Goal: Register for event/course

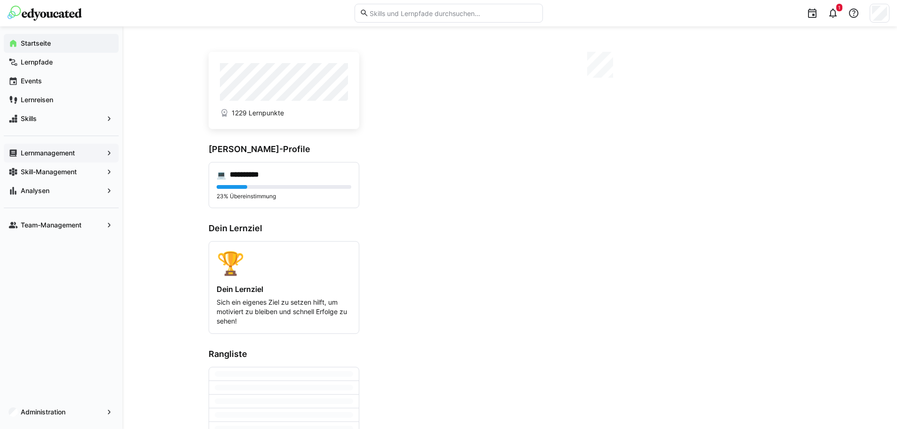
click at [0, 0] on app-navigation-label "Lernmanagement" at bounding box center [0, 0] width 0 height 0
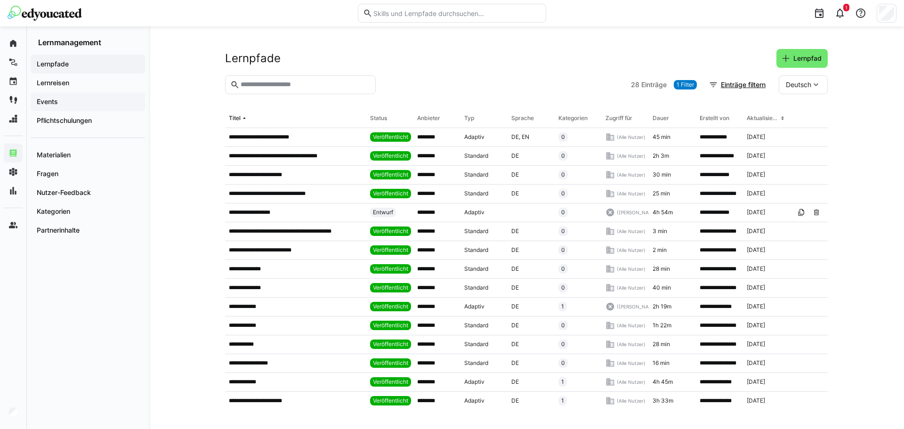
click at [79, 106] on div "Events" at bounding box center [88, 101] width 114 height 19
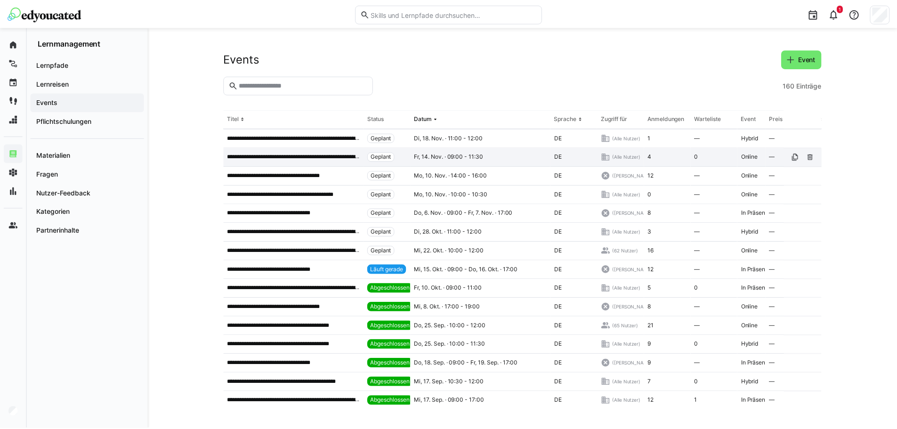
scroll to position [94, 0]
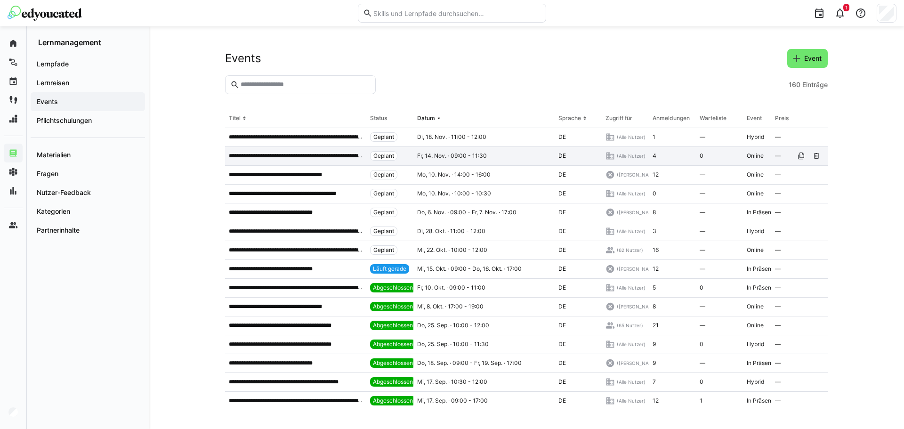
click at [298, 160] on p "**********" at bounding box center [296, 156] width 134 height 8
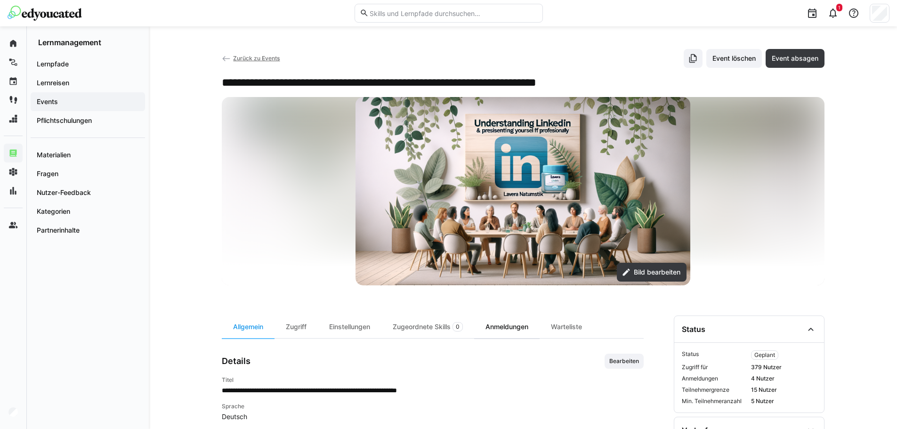
click at [519, 333] on div "Anmeldungen" at bounding box center [506, 326] width 65 height 23
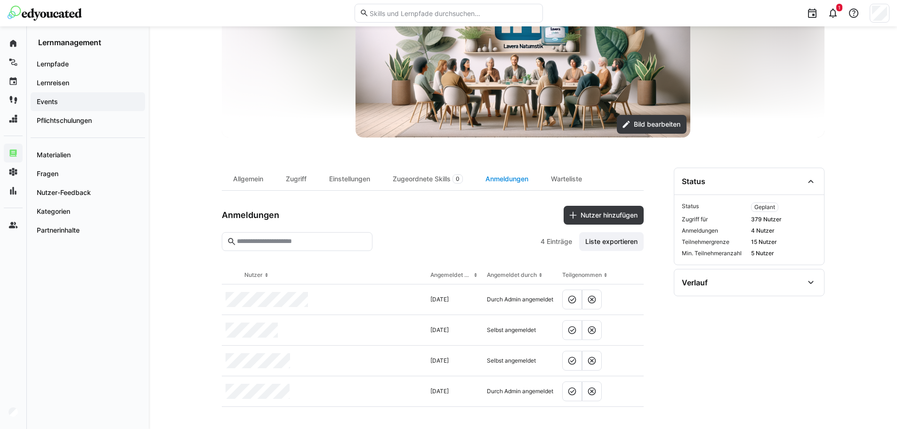
scroll to position [148, 0]
click at [259, 182] on div "Allgemein" at bounding box center [248, 178] width 53 height 23
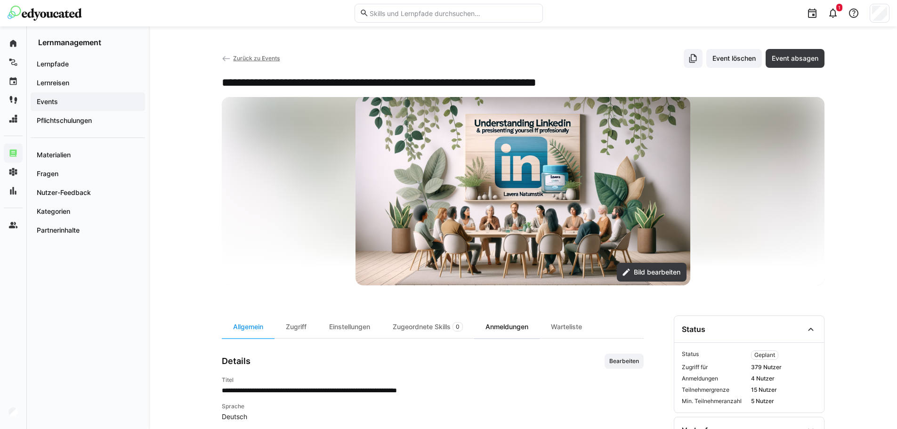
click at [518, 330] on div "Anmeldungen" at bounding box center [506, 326] width 65 height 23
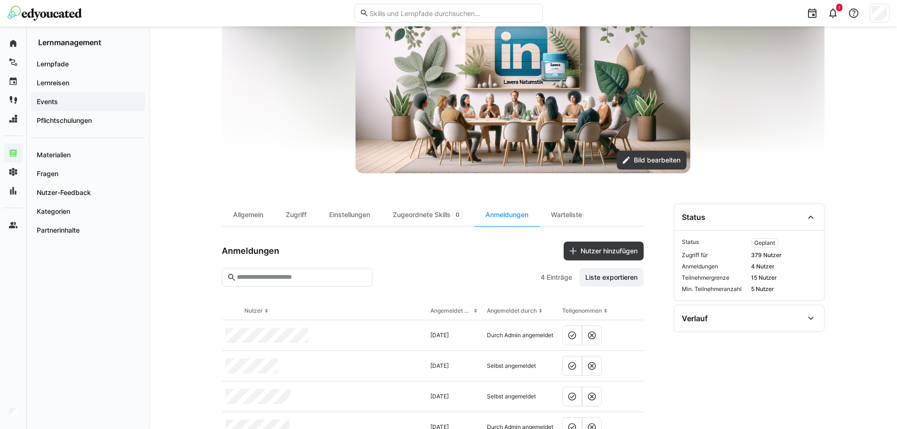
scroll to position [101, 0]
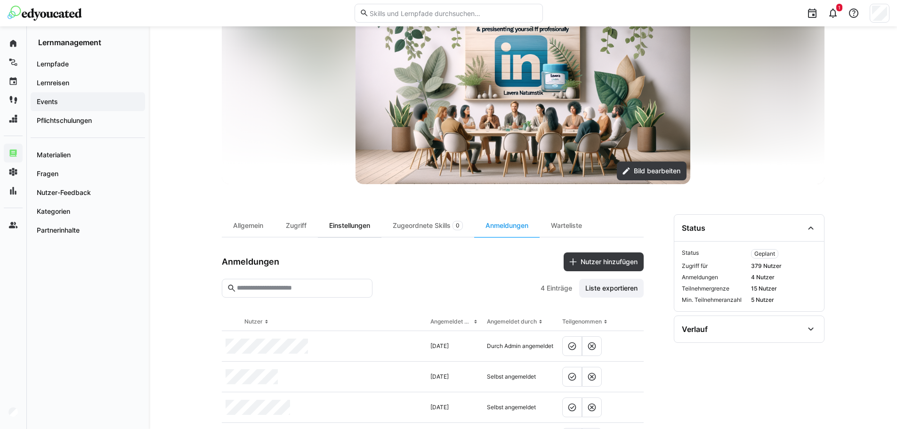
click at [364, 229] on div "Einstellungen" at bounding box center [350, 225] width 64 height 23
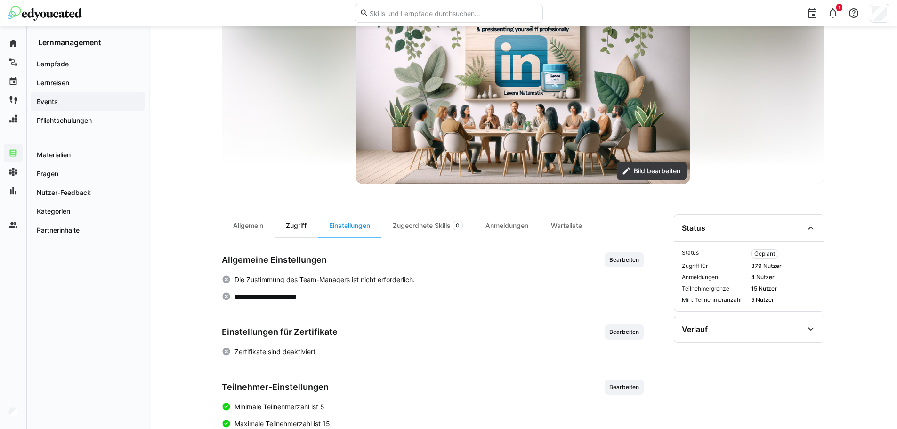
click at [304, 233] on div "Zugriff" at bounding box center [296, 225] width 43 height 23
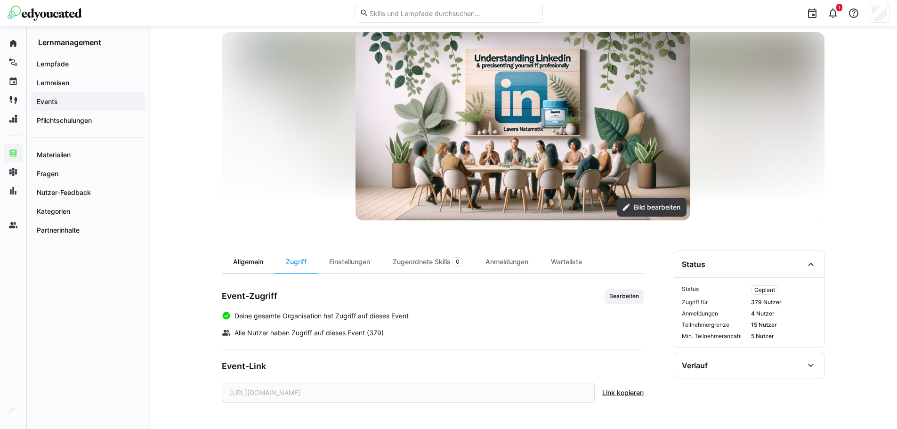
click at [246, 253] on div "Allgemein" at bounding box center [248, 262] width 53 height 23
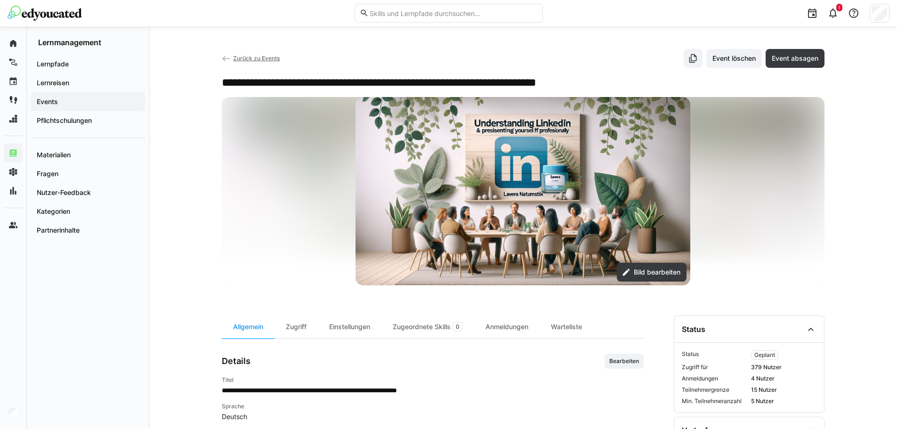
click at [68, 19] on img at bounding box center [45, 13] width 74 height 15
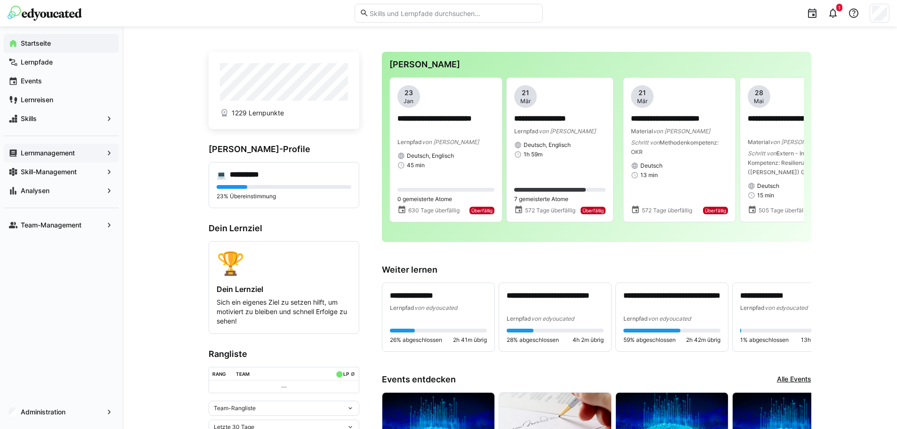
click at [69, 19] on img at bounding box center [45, 13] width 74 height 15
